Goal: Contribute content: Add original content to the website for others to see

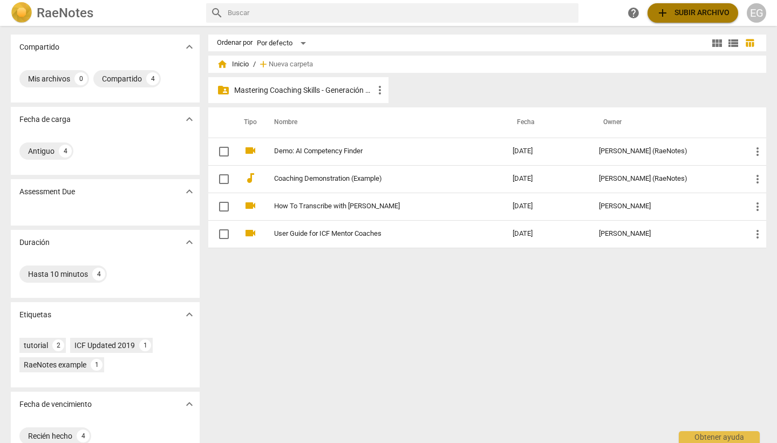
click at [703, 11] on span "add Subir archivo" at bounding box center [692, 12] width 73 height 13
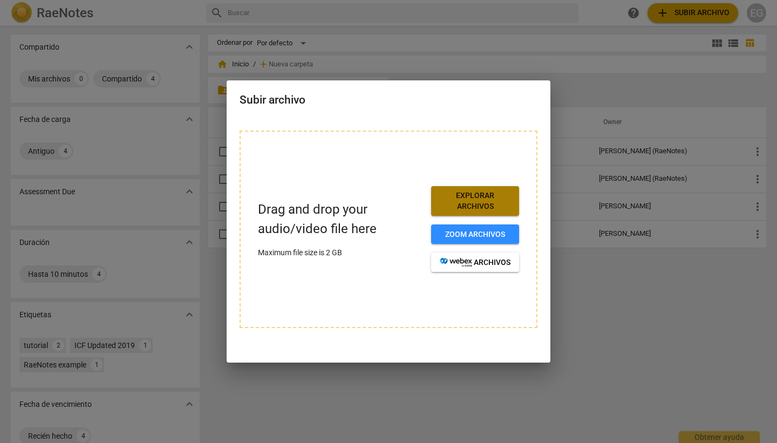
click at [474, 201] on span "Explorar archivos" at bounding box center [475, 201] width 71 height 21
click at [569, 313] on div at bounding box center [388, 221] width 777 height 443
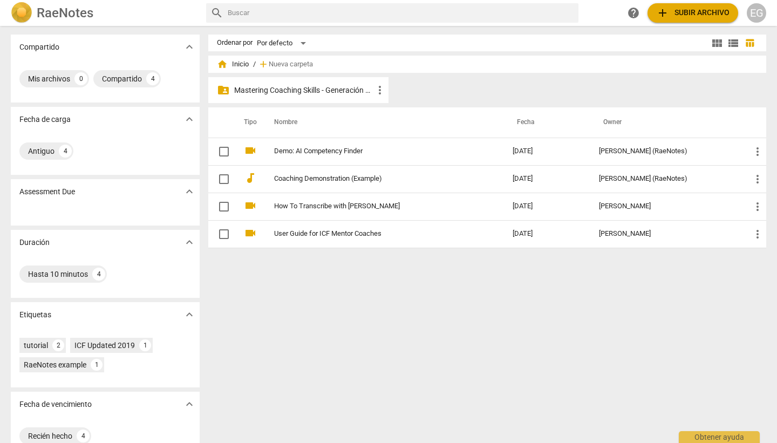
scroll to position [21, 0]
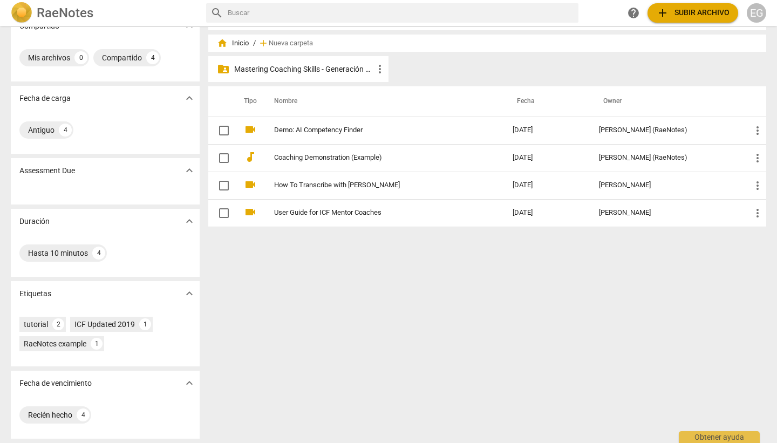
click at [116, 325] on div "ICF Updated 2019" at bounding box center [104, 324] width 60 height 11
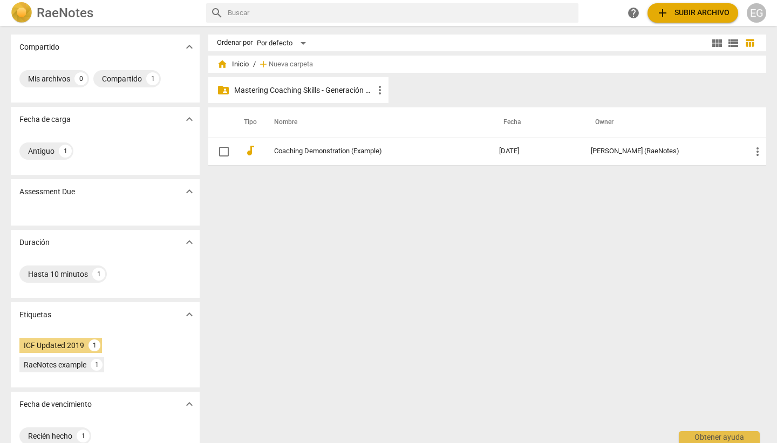
click at [57, 341] on div "ICF Updated 2019" at bounding box center [54, 345] width 60 height 11
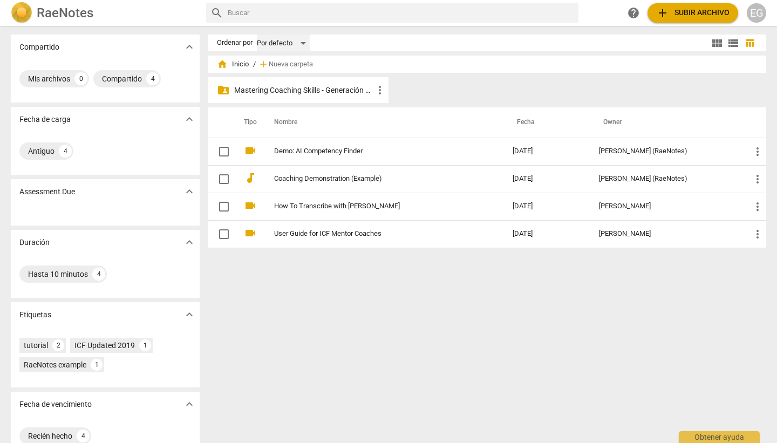
click at [294, 42] on div "Por defecto" at bounding box center [283, 43] width 53 height 17
click at [294, 42] on li "Por defecto" at bounding box center [288, 43] width 64 height 21
click at [86, 276] on div "Hasta 10 minutos 4" at bounding box center [62, 274] width 87 height 17
